Goal: Use online tool/utility: Utilize a website feature to perform a specific function

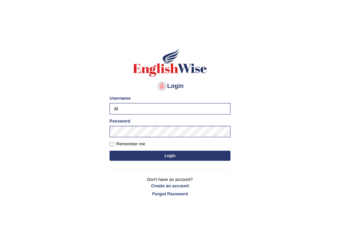
type input "A"
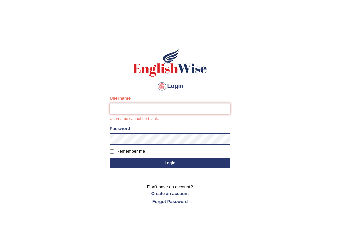
click at [129, 109] on input "Username" at bounding box center [170, 108] width 121 height 11
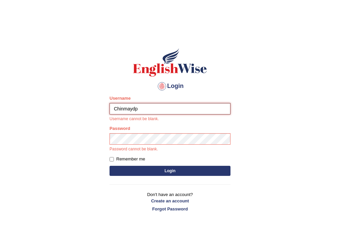
type input "Chinmaydp"
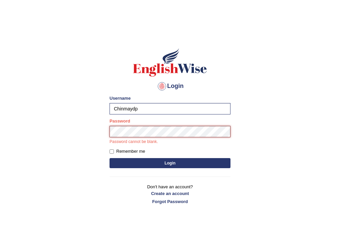
click at [110, 158] on button "Login" at bounding box center [170, 163] width 121 height 10
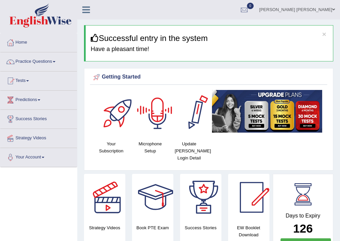
click at [163, 117] on div at bounding box center [157, 113] width 47 height 47
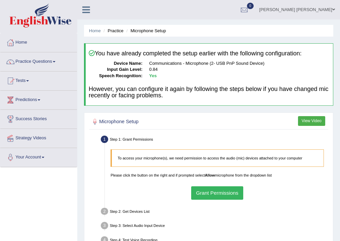
click at [206, 192] on button "Grant Permissions" at bounding box center [217, 192] width 52 height 13
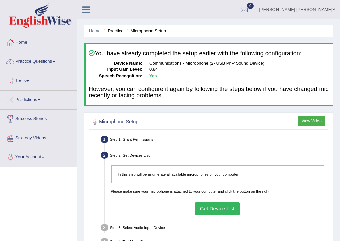
click at [208, 215] on button "Get Device List" at bounding box center [217, 209] width 45 height 13
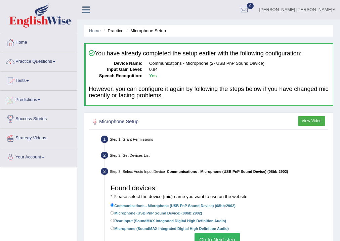
scroll to position [112, 0]
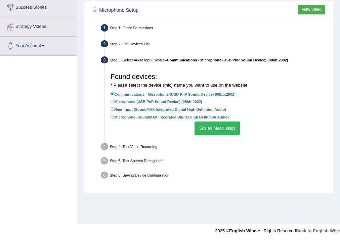
click at [210, 126] on button "Go to Next step" at bounding box center [216, 128] width 45 height 13
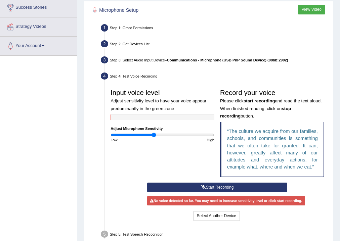
click at [218, 183] on button "Start Recording" at bounding box center [217, 188] width 140 height 10
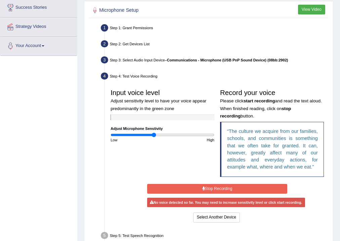
click at [178, 183] on div "Start Recording Stop Recording Note: Please listen to the recording till the en…" at bounding box center [217, 203] width 146 height 41
click at [179, 187] on button "Stop Recording" at bounding box center [217, 189] width 140 height 10
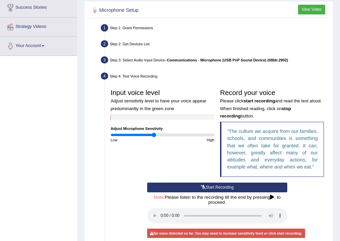
scroll to position [190, 0]
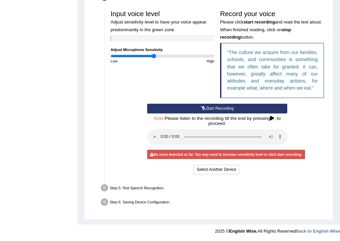
click at [222, 176] on div "Input voice level Adjust sensitivity level to have your voice appear predominan…" at bounding box center [217, 91] width 219 height 175
click at [226, 169] on button "Select Another Device" at bounding box center [216, 170] width 47 height 10
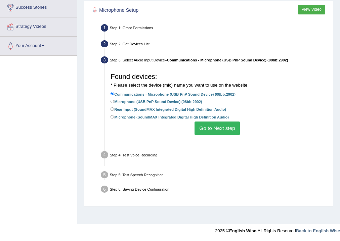
scroll to position [112, 0]
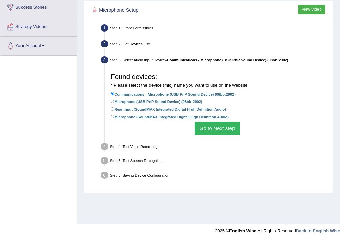
click at [231, 127] on button "Go to Next step" at bounding box center [216, 128] width 45 height 13
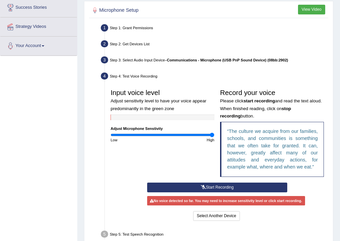
drag, startPoint x: 185, startPoint y: 133, endPoint x: 242, endPoint y: 145, distance: 57.7
type input "2"
click at [214, 137] on input "range" at bounding box center [163, 135] width 104 height 5
